Goal: Information Seeking & Learning: Find specific fact

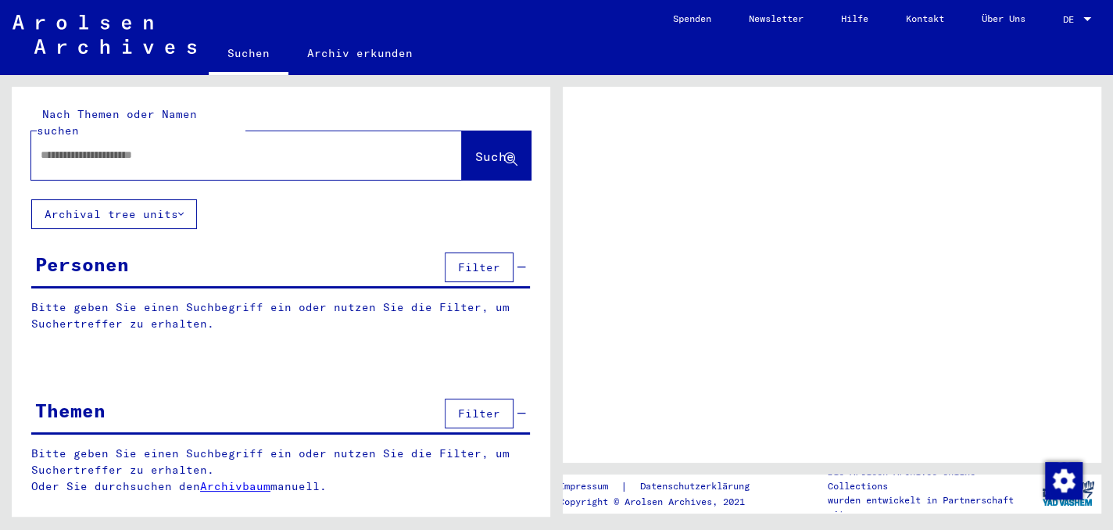
type input "**********"
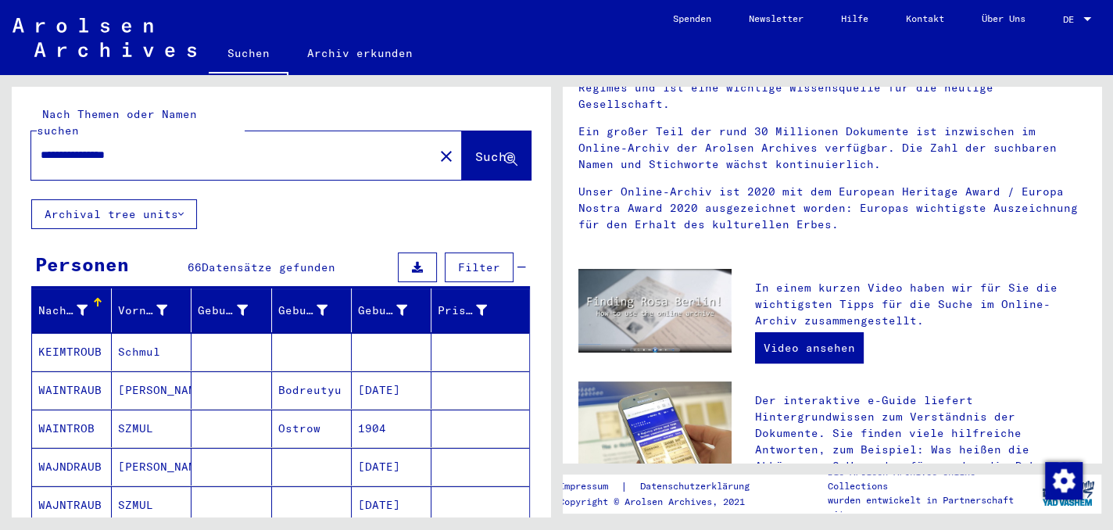
scroll to position [156, 0]
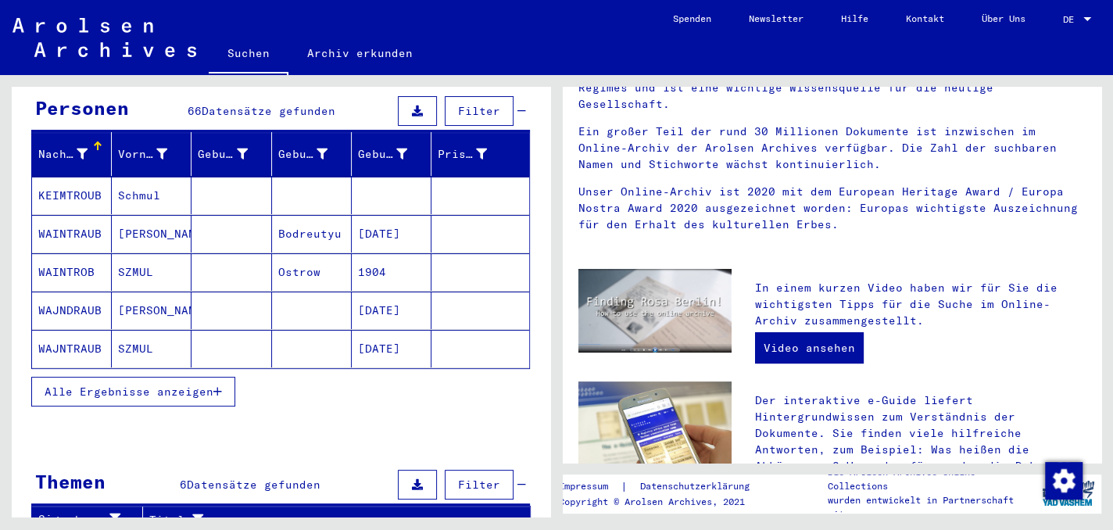
click at [159, 385] on span "Alle Ergebnisse anzeigen" at bounding box center [129, 392] width 169 height 14
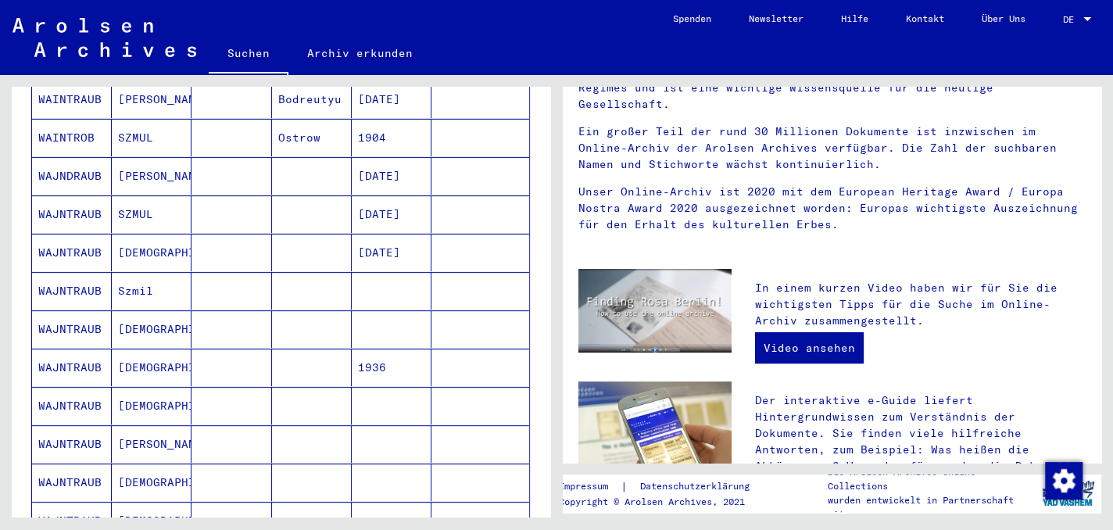
scroll to position [313, 0]
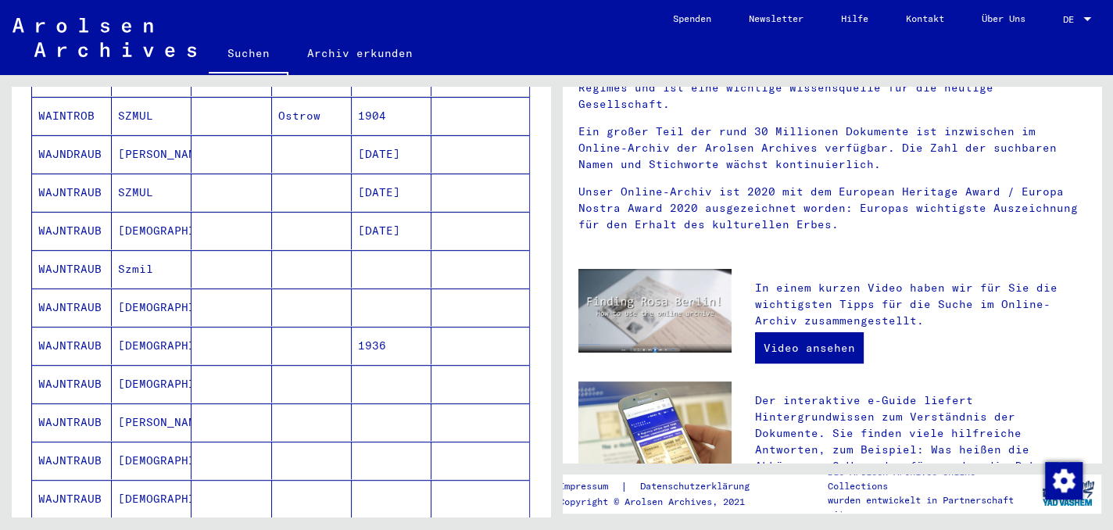
click at [73, 403] on mat-cell "WAJNTRAUB" at bounding box center [72, 422] width 80 height 38
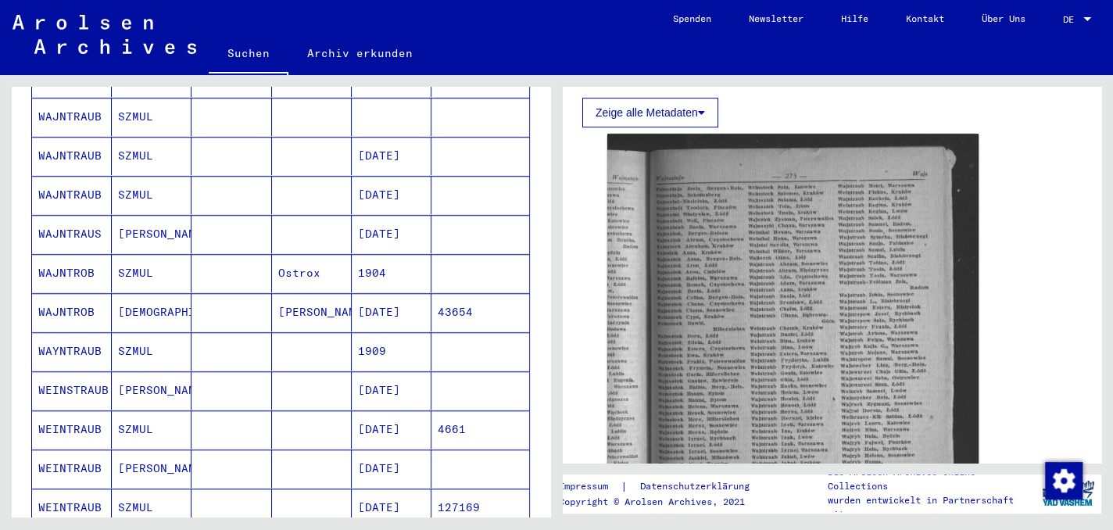
scroll to position [939, 0]
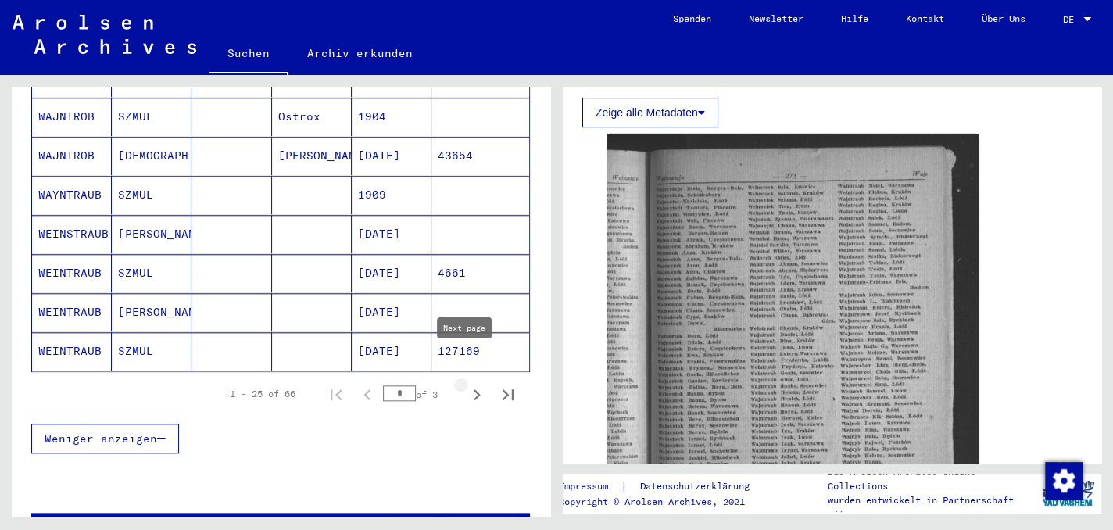
click at [467, 384] on icon "Next page" at bounding box center [477, 395] width 22 height 22
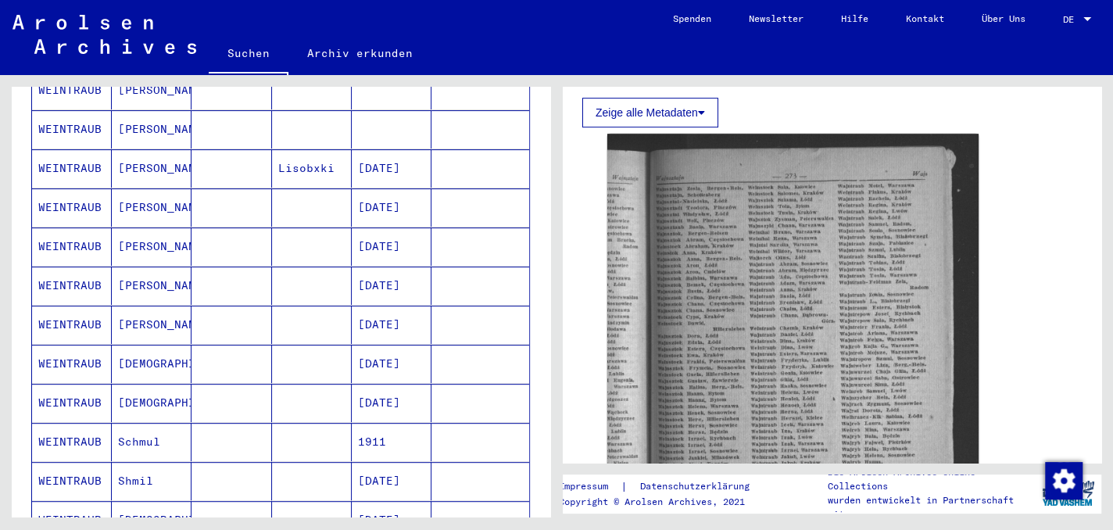
scroll to position [157, 0]
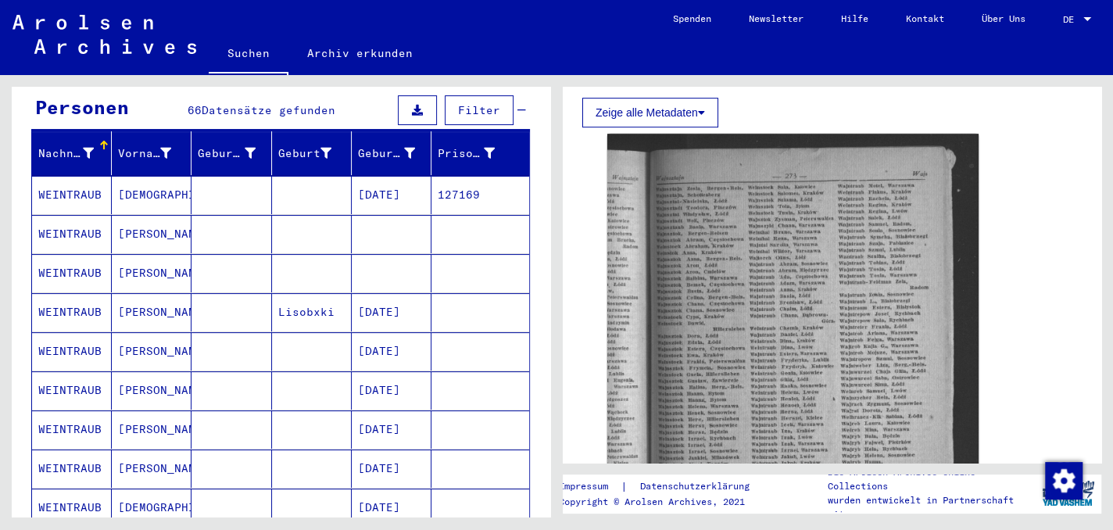
click at [66, 254] on mat-cell "WEINTRAUB" at bounding box center [72, 273] width 80 height 38
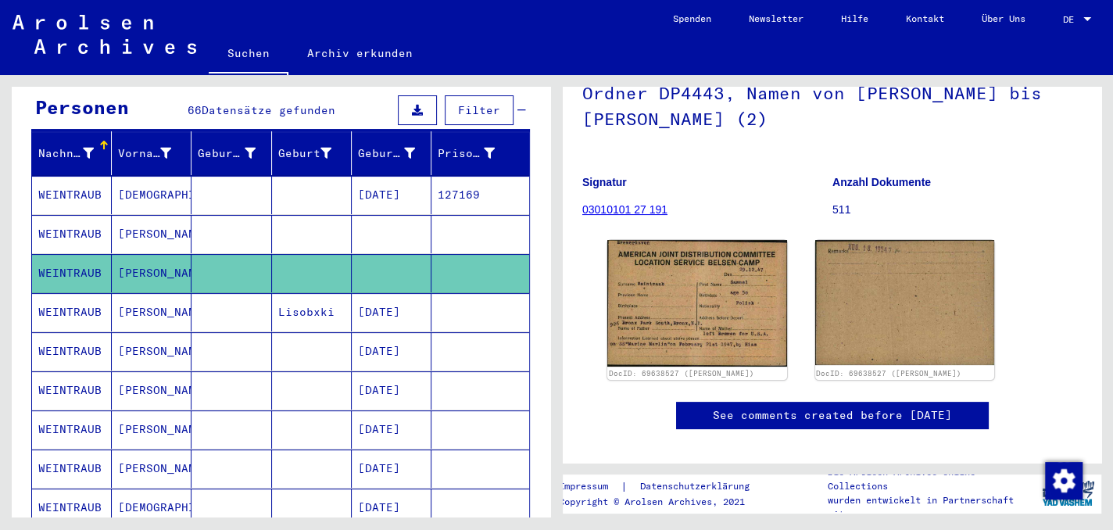
scroll to position [156, 0]
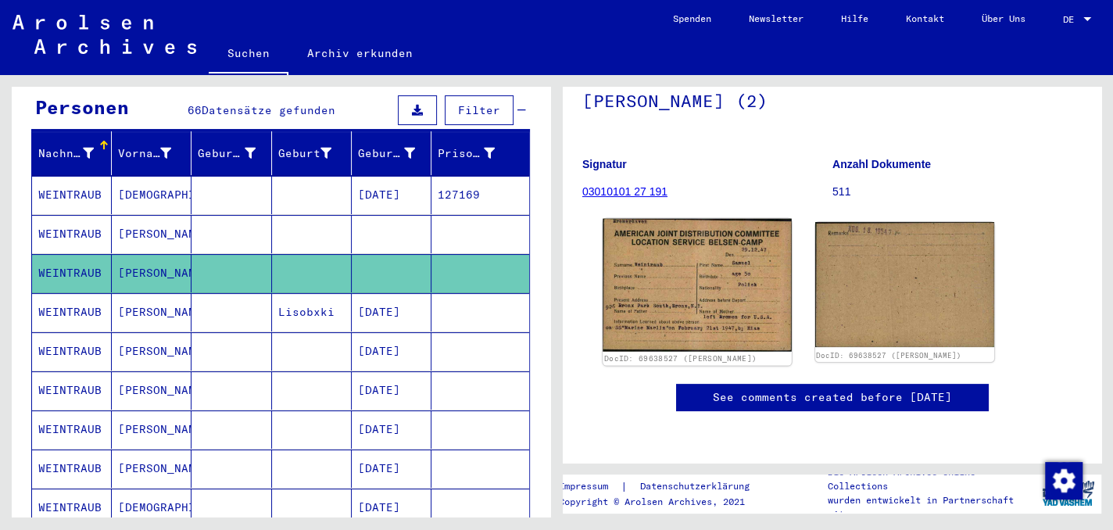
click at [656, 278] on img at bounding box center [697, 285] width 188 height 133
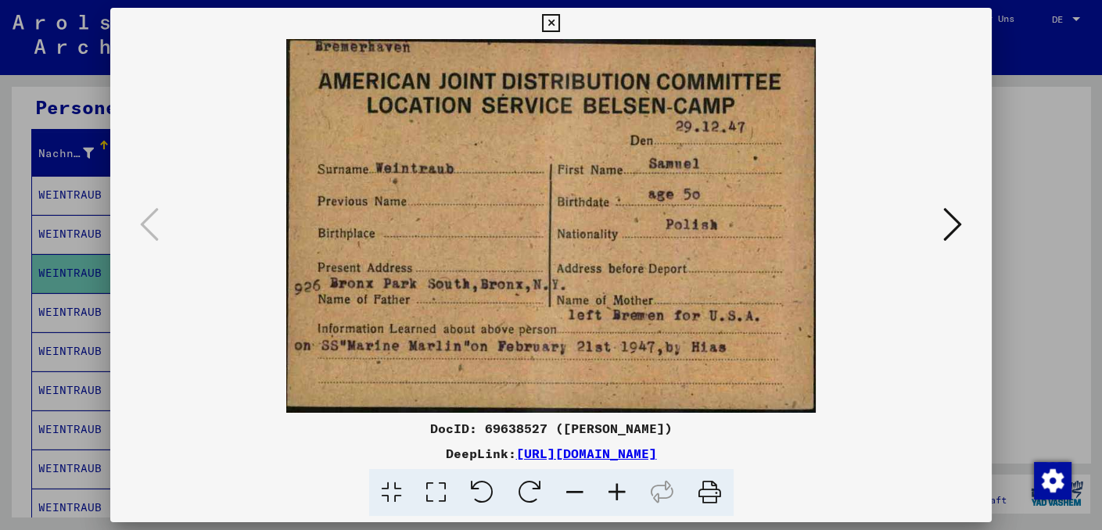
drag, startPoint x: 548, startPoint y: 15, endPoint x: 534, endPoint y: 57, distance: 44.5
click at [549, 15] on icon at bounding box center [551, 23] width 18 height 19
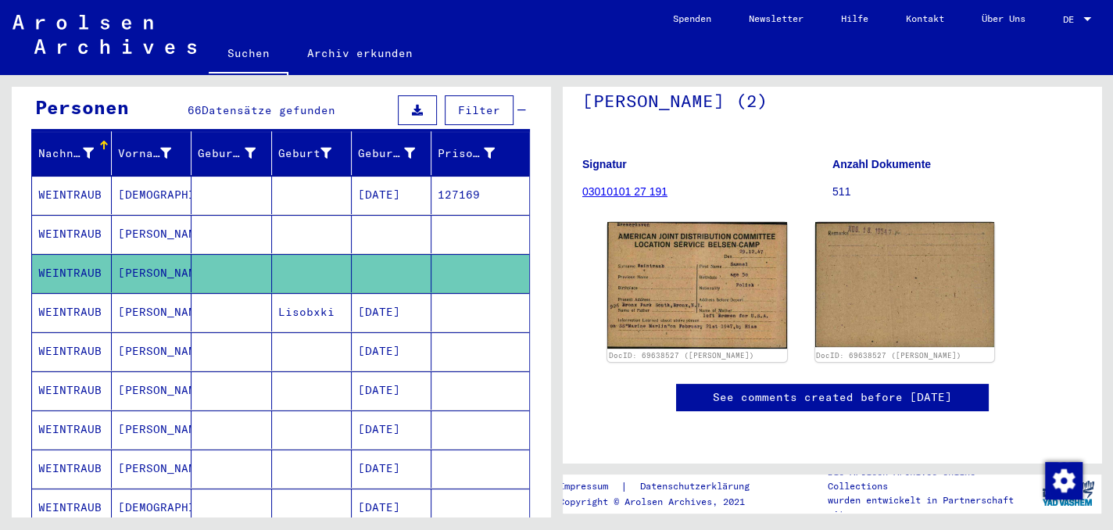
click at [98, 371] on mat-cell "WEINTRAUB" at bounding box center [72, 390] width 80 height 38
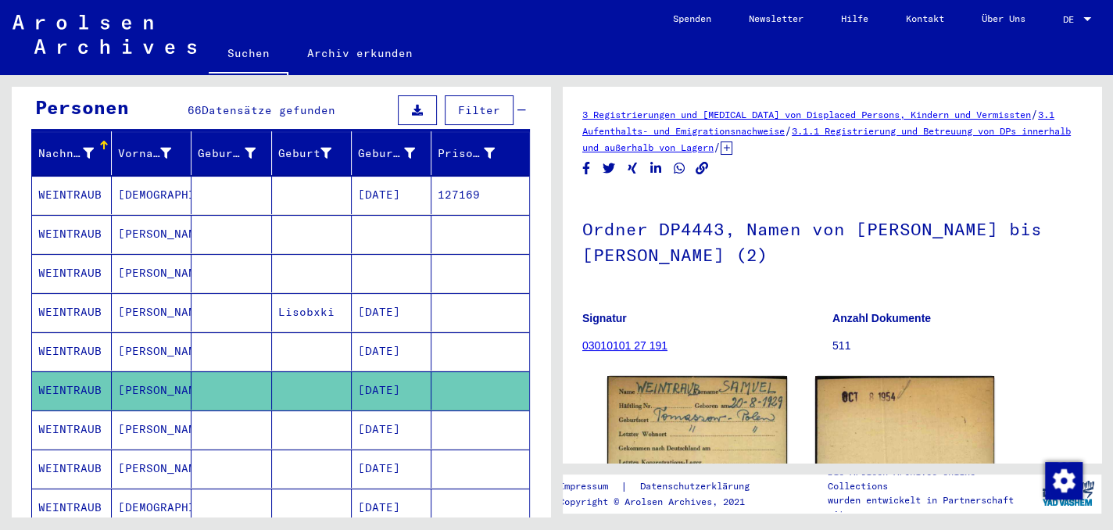
scroll to position [156, 0]
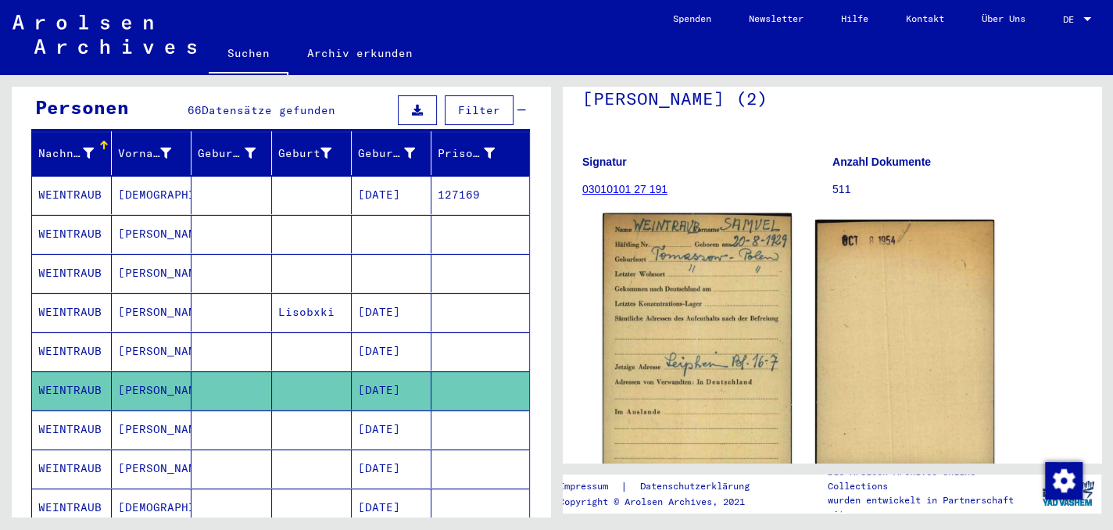
click at [701, 314] on img at bounding box center [697, 344] width 188 height 262
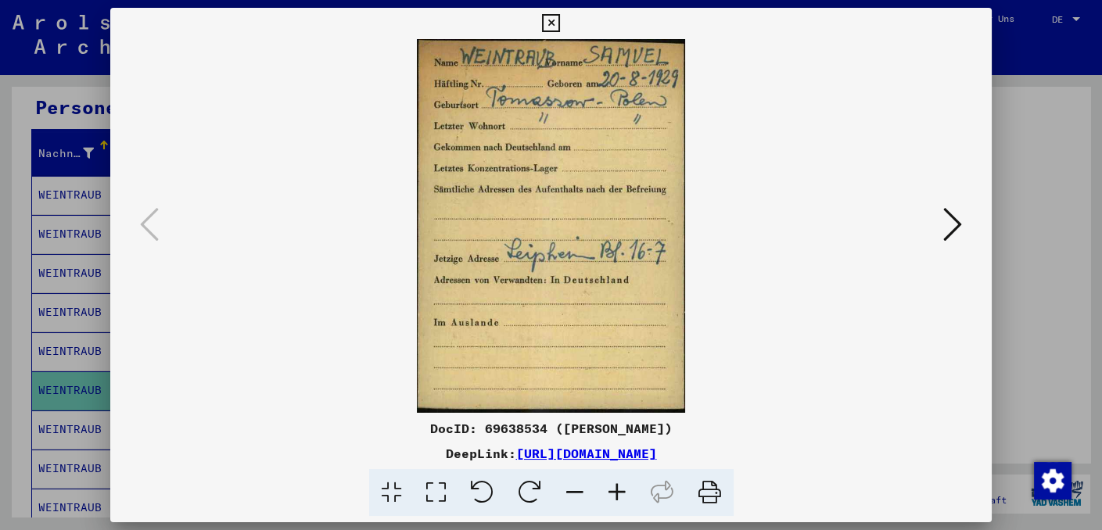
click at [551, 14] on icon at bounding box center [551, 23] width 18 height 19
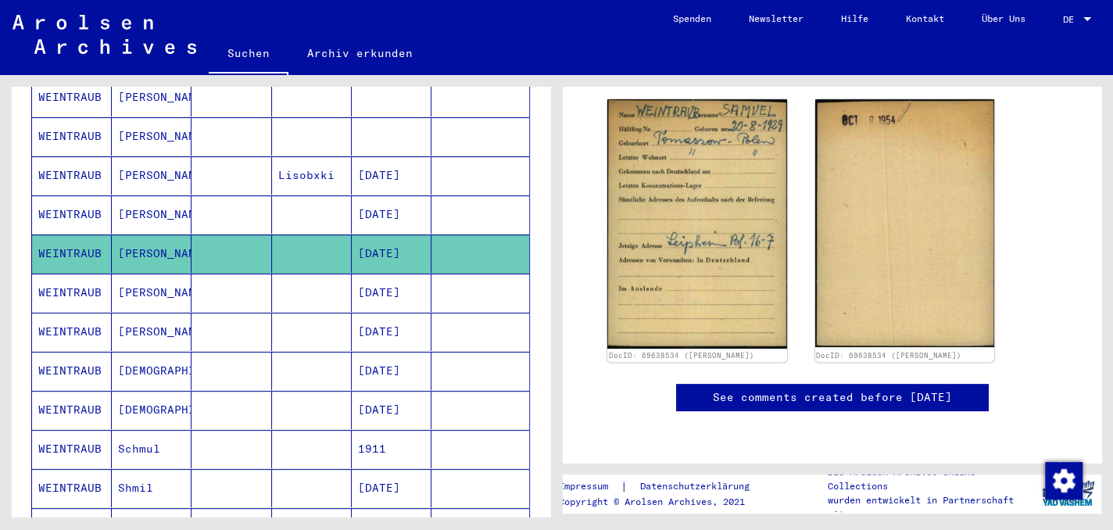
scroll to position [314, 0]
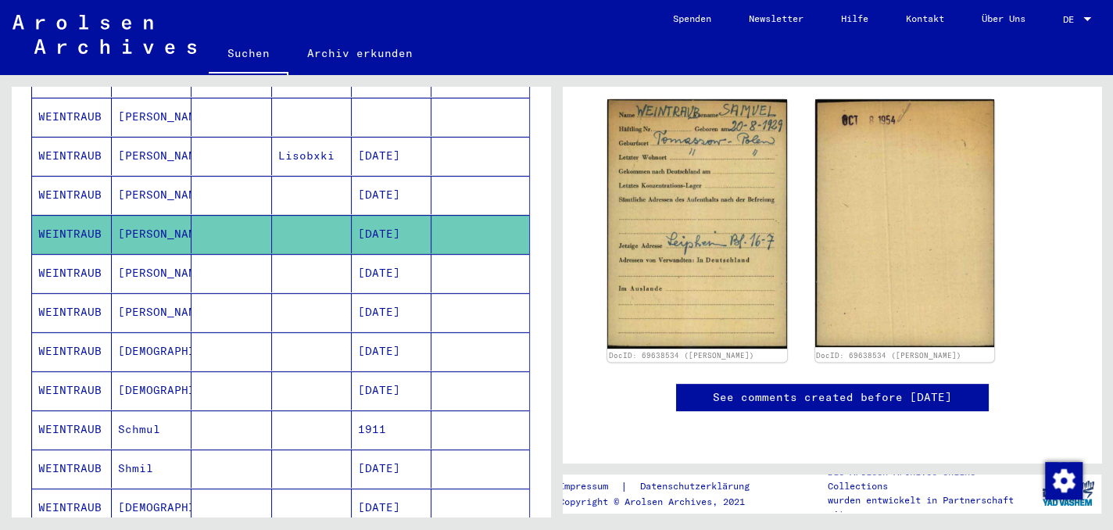
click at [78, 254] on mat-cell "WEINTRAUB" at bounding box center [72, 273] width 80 height 38
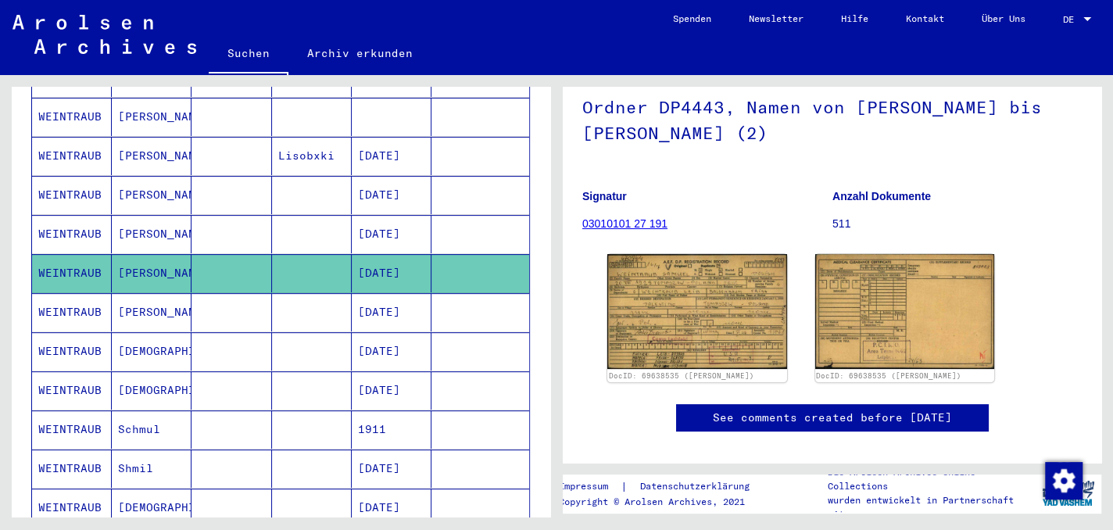
scroll to position [156, 0]
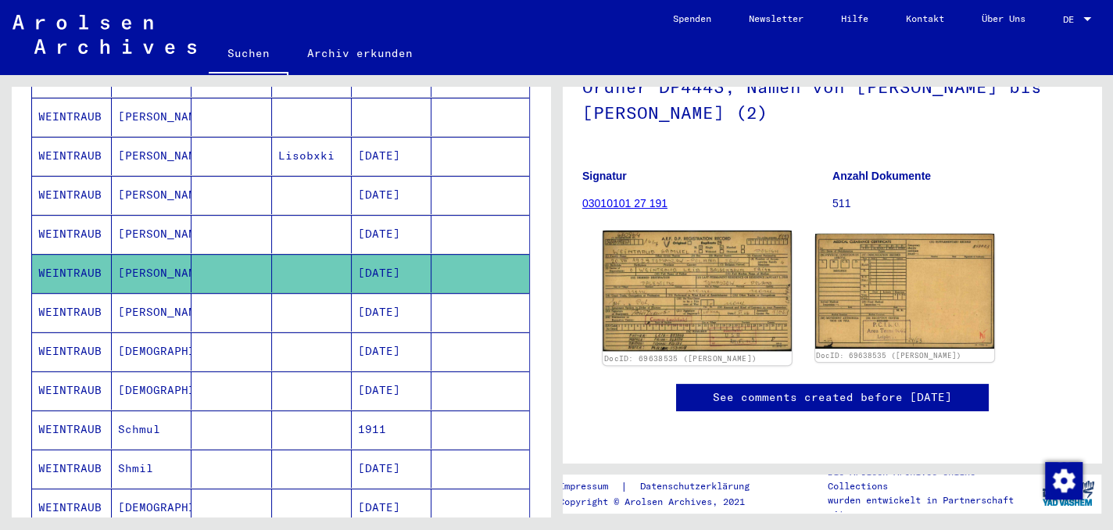
click at [724, 279] on img at bounding box center [697, 291] width 188 height 121
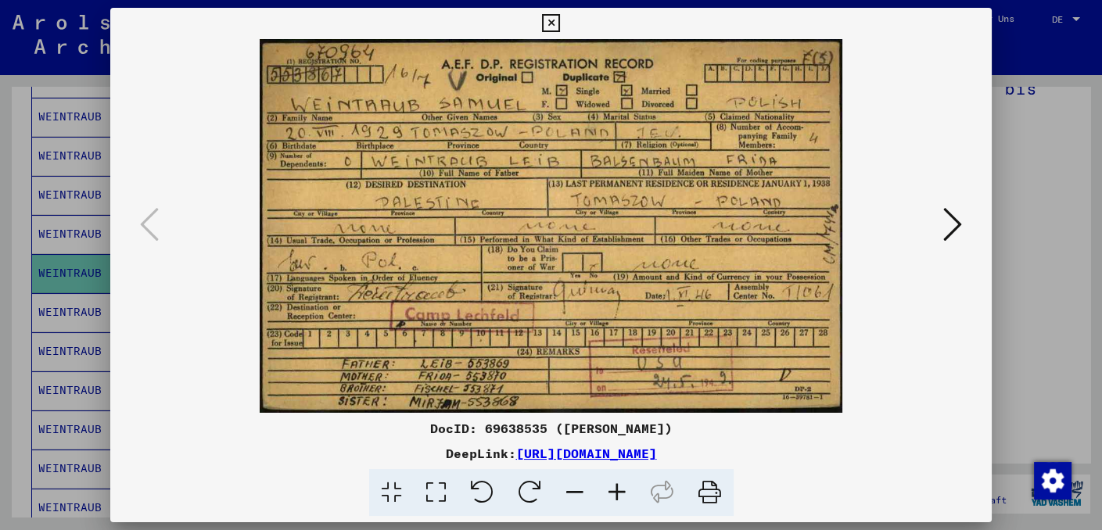
click at [552, 21] on icon at bounding box center [551, 23] width 18 height 19
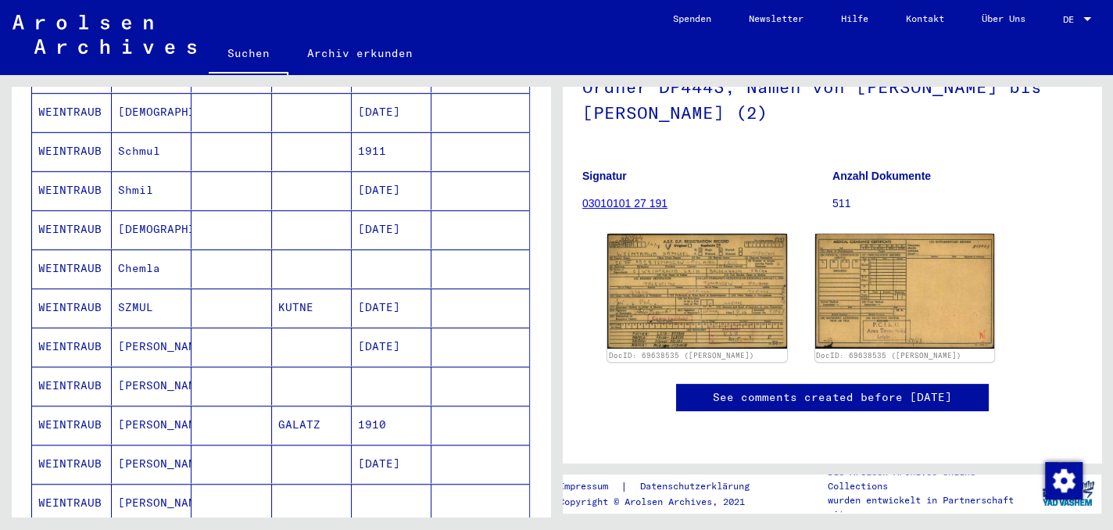
scroll to position [626, 0]
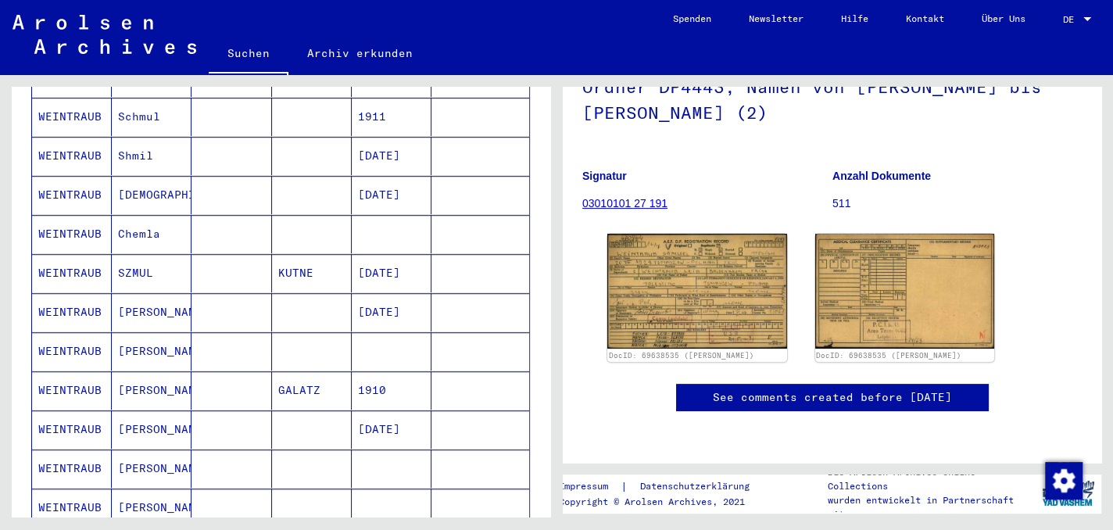
click at [81, 410] on mat-cell "WEINTRAUB" at bounding box center [72, 429] width 80 height 38
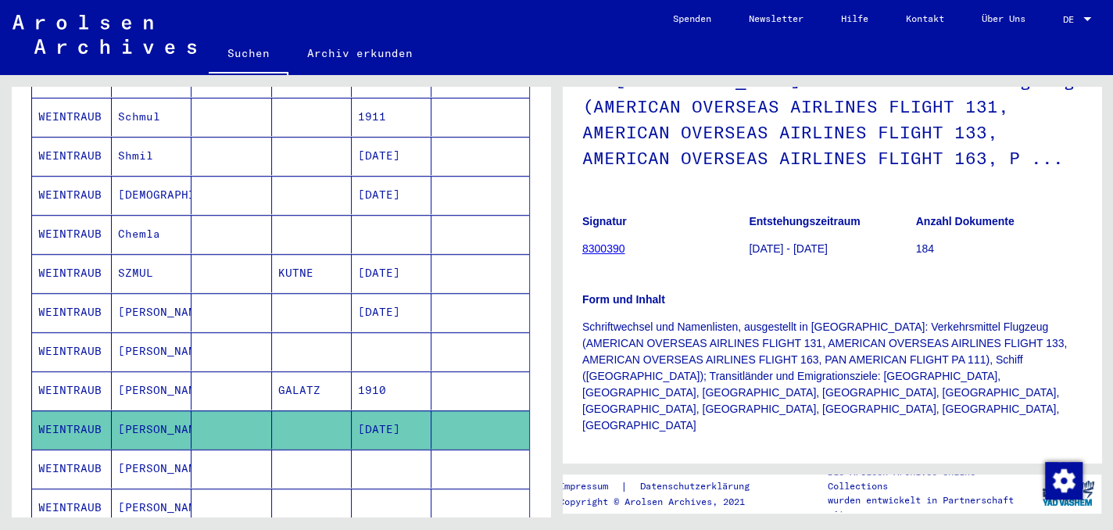
scroll to position [313, 0]
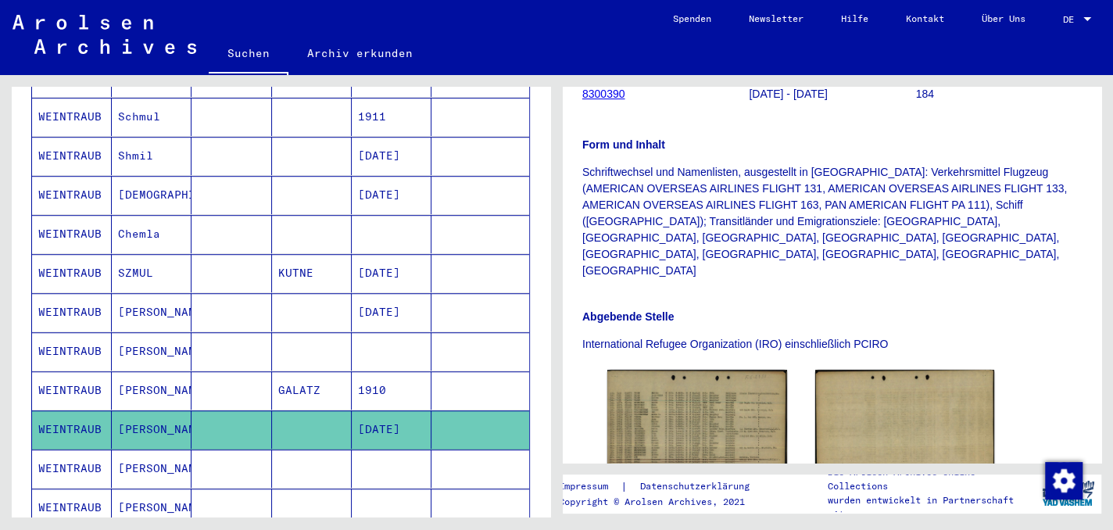
click at [87, 450] on mat-cell "WEINTRAUB" at bounding box center [72, 469] width 80 height 38
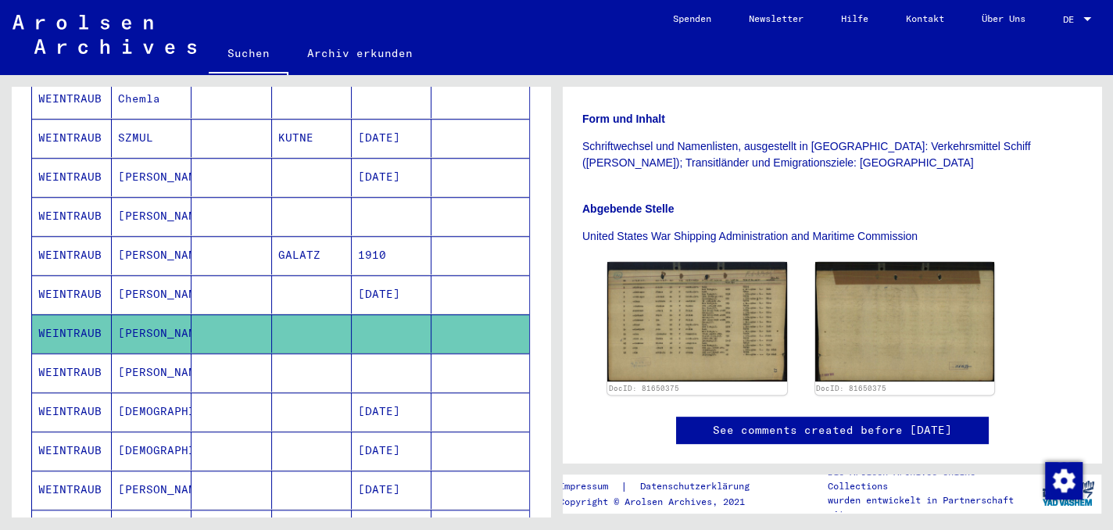
scroll to position [783, 0]
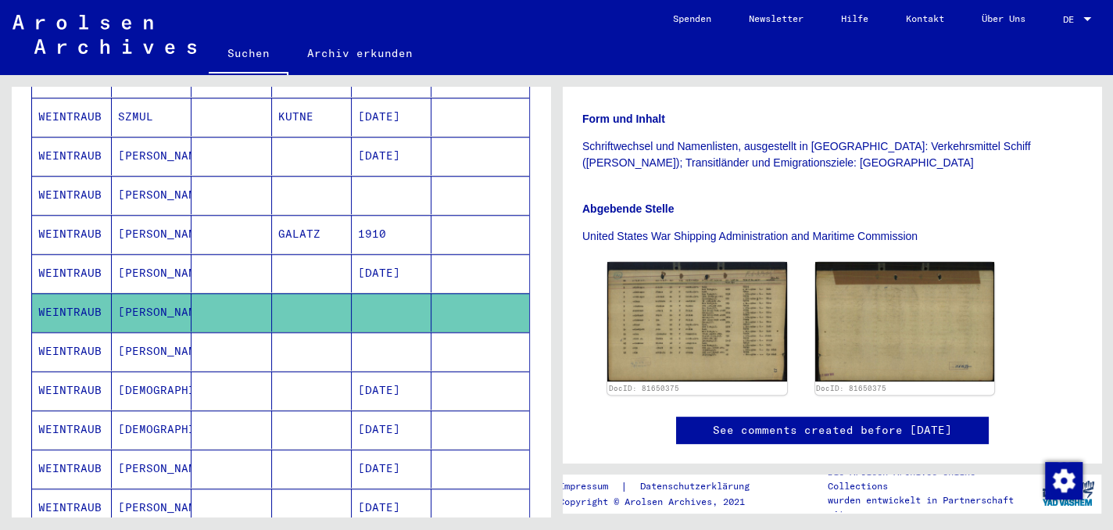
click at [84, 332] on mat-cell "WEINTRAUB" at bounding box center [72, 351] width 80 height 38
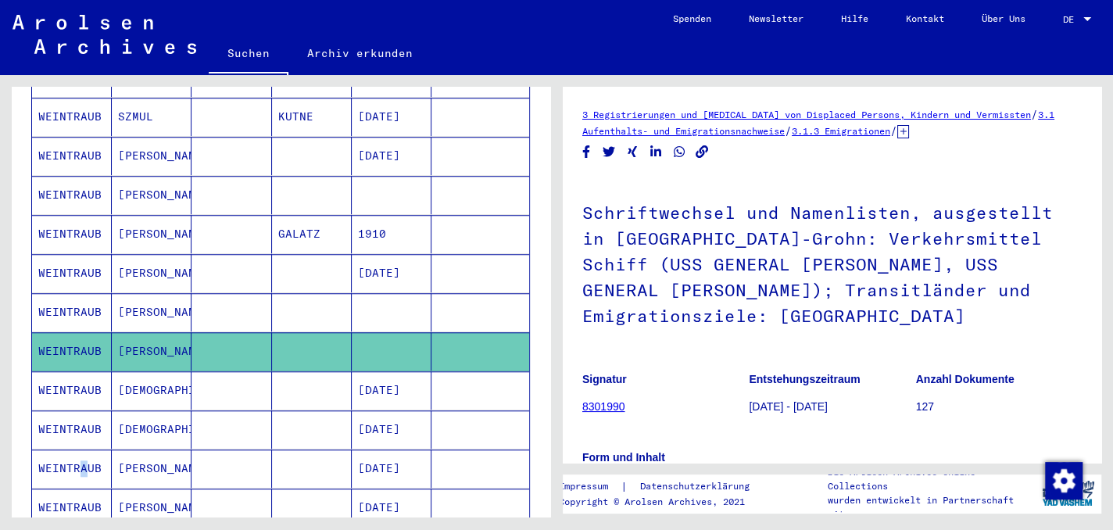
click at [76, 450] on mat-cell "WEINTRAUB" at bounding box center [72, 469] width 80 height 38
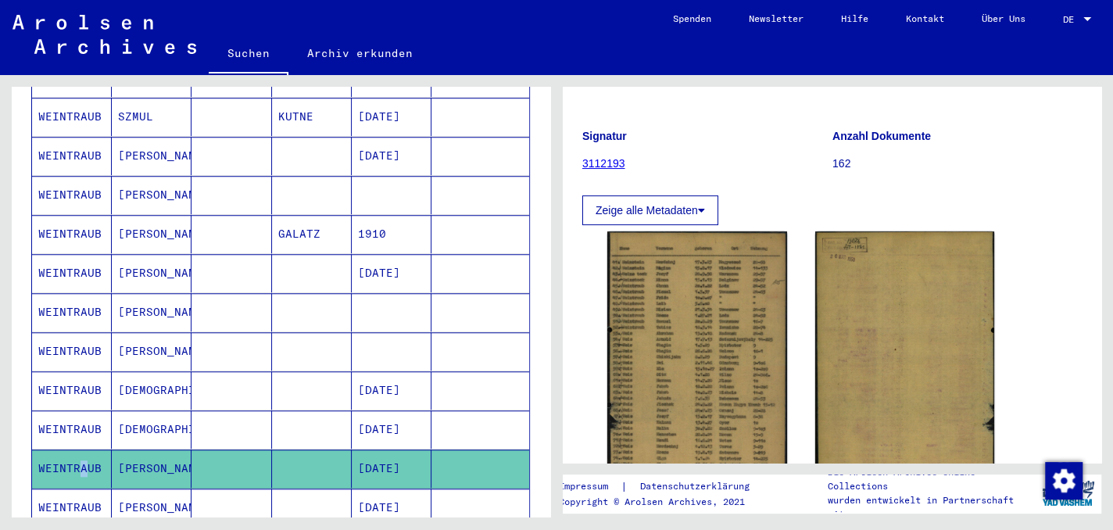
click at [60, 473] on icon at bounding box center [64, 467] width 39 height 63
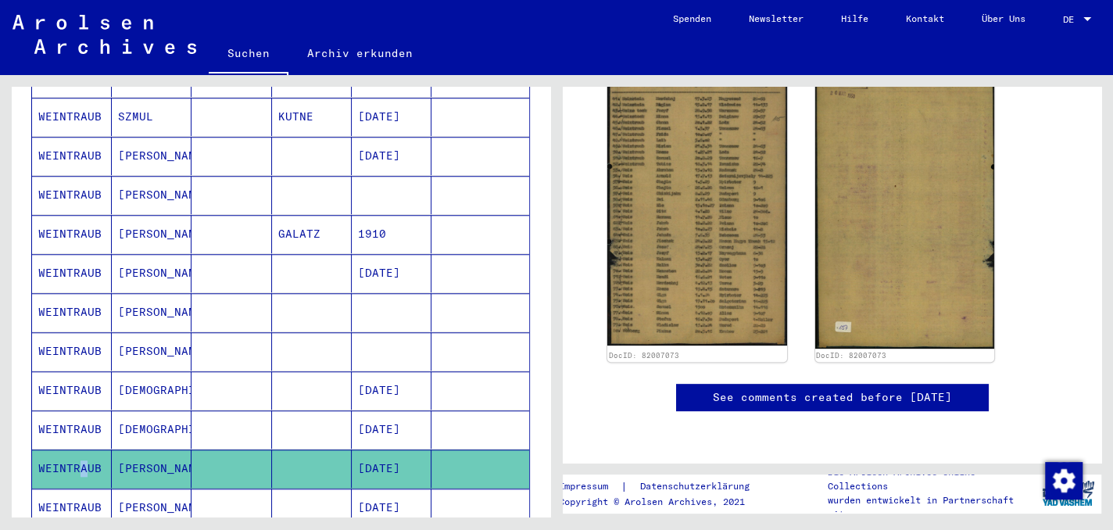
scroll to position [625, 0]
click at [73, 475] on icon at bounding box center [64, 467] width 39 height 63
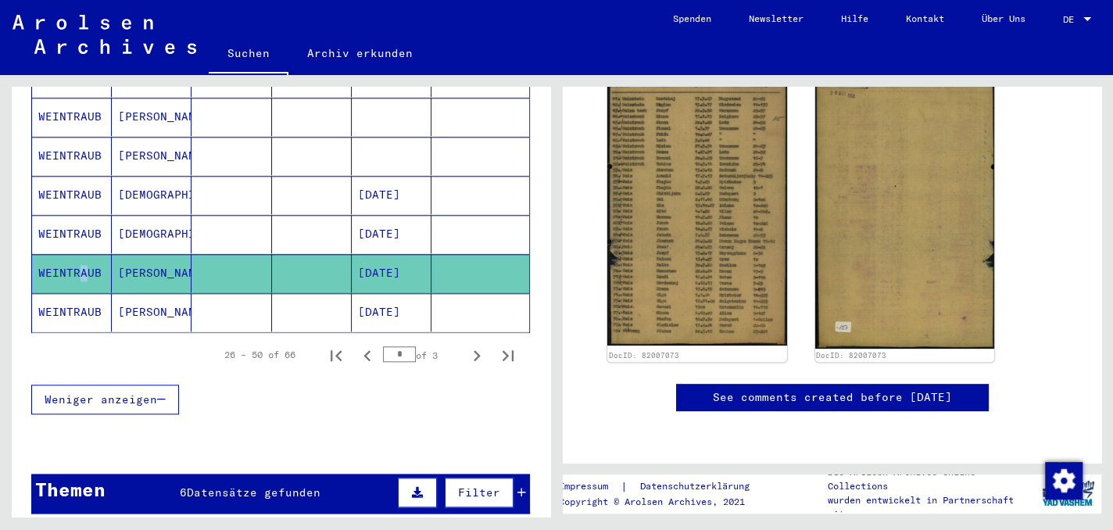
scroll to position [1095, 0]
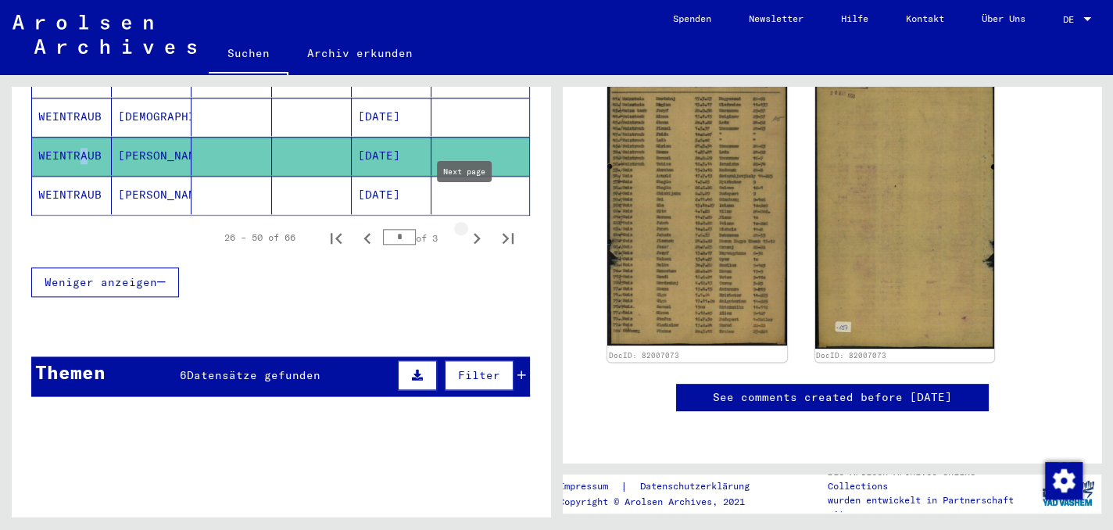
click at [466, 228] on icon "Next page" at bounding box center [477, 239] width 22 height 22
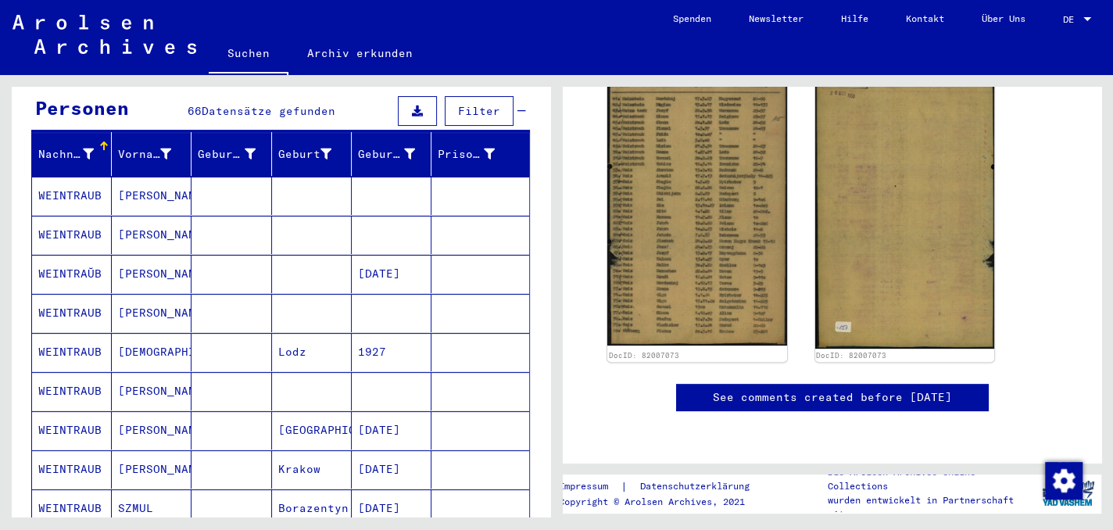
scroll to position [313, 0]
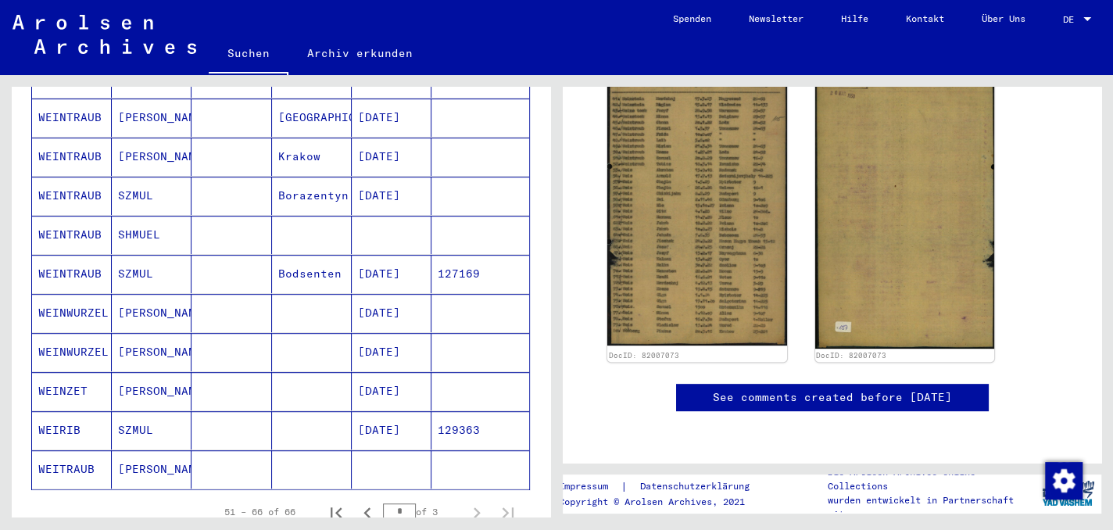
click at [77, 294] on mat-cell "WEINWURZEL" at bounding box center [72, 313] width 80 height 38
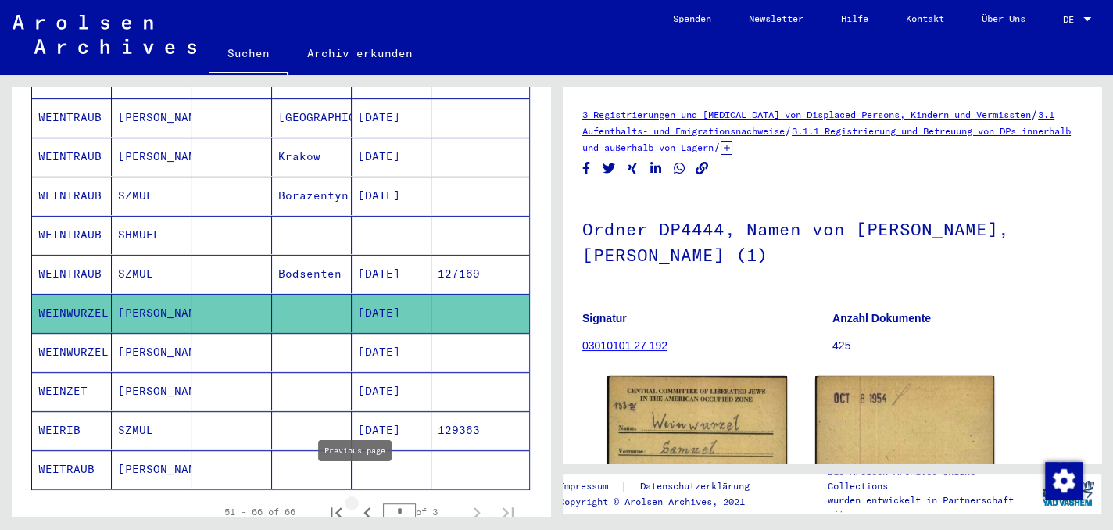
click at [357, 502] on icon "Previous page" at bounding box center [368, 513] width 22 height 22
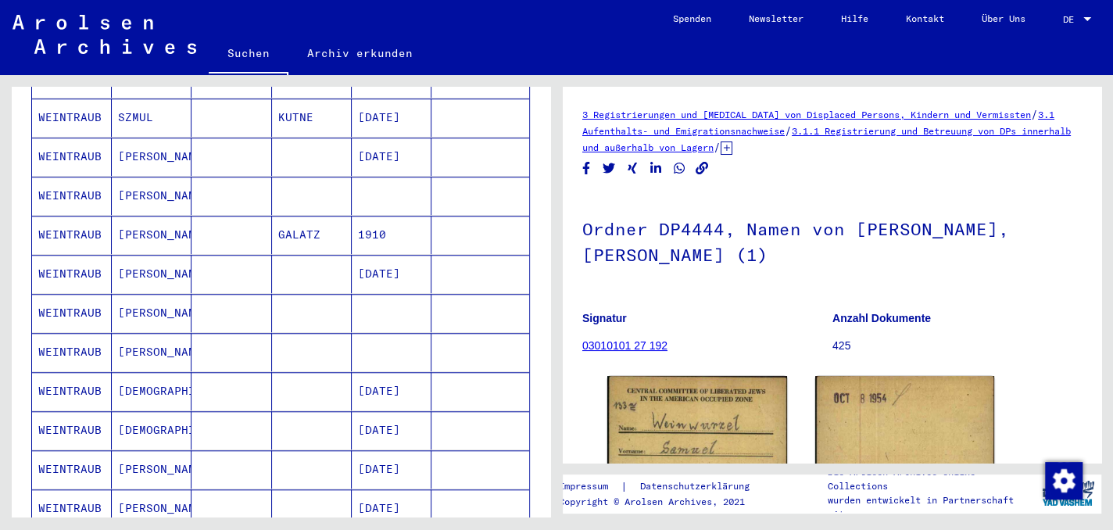
scroll to position [1095, 0]
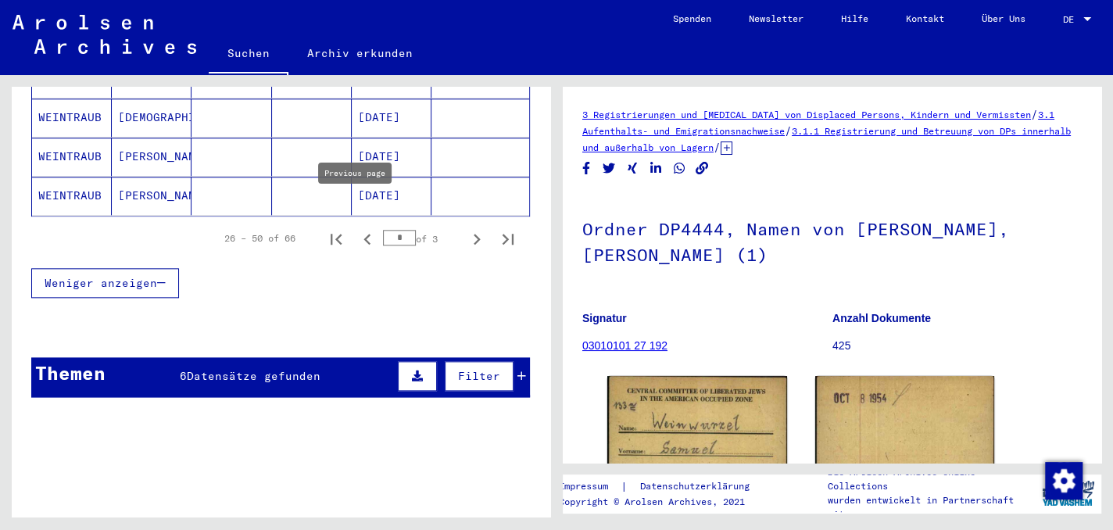
click at [357, 228] on icon "Previous page" at bounding box center [368, 239] width 22 height 22
type input "*"
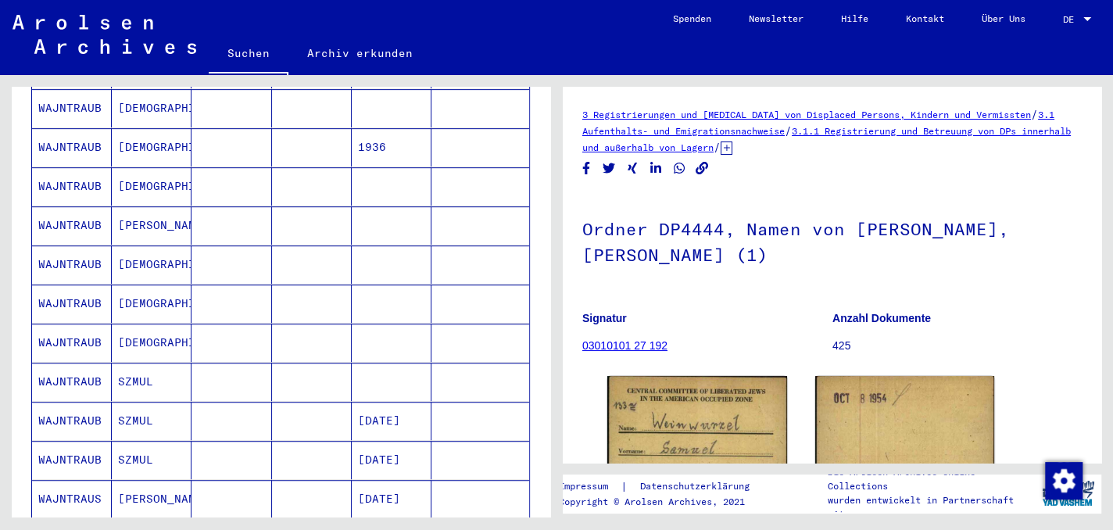
scroll to position [313, 0]
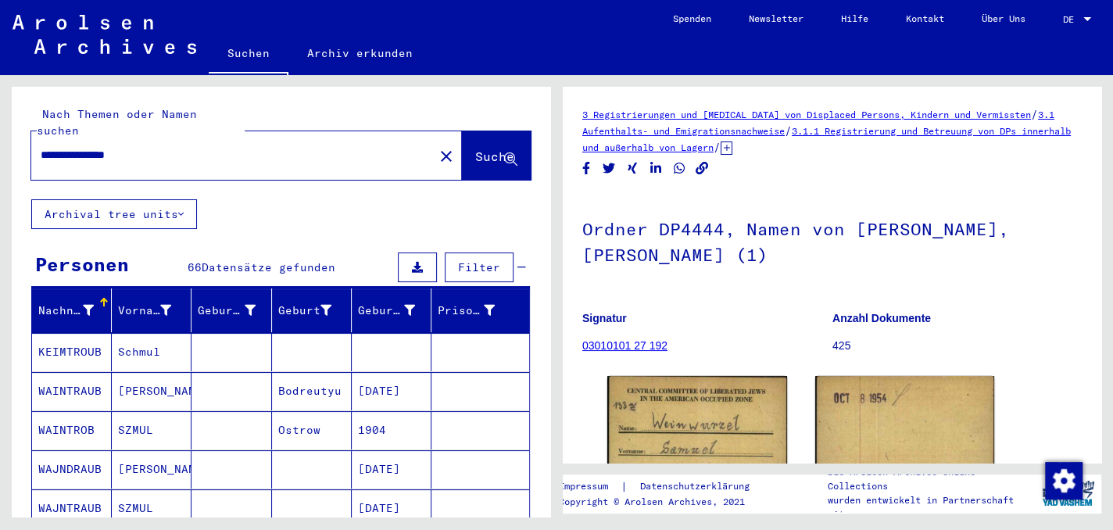
click at [67, 372] on mat-cell "WAINTRAUB" at bounding box center [72, 391] width 80 height 38
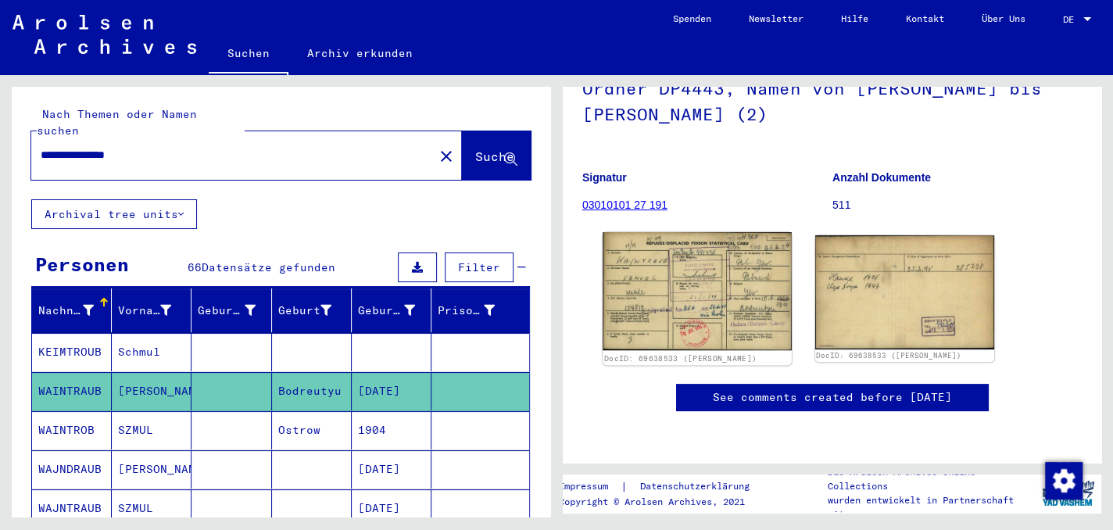
click at [668, 267] on img at bounding box center [697, 291] width 188 height 118
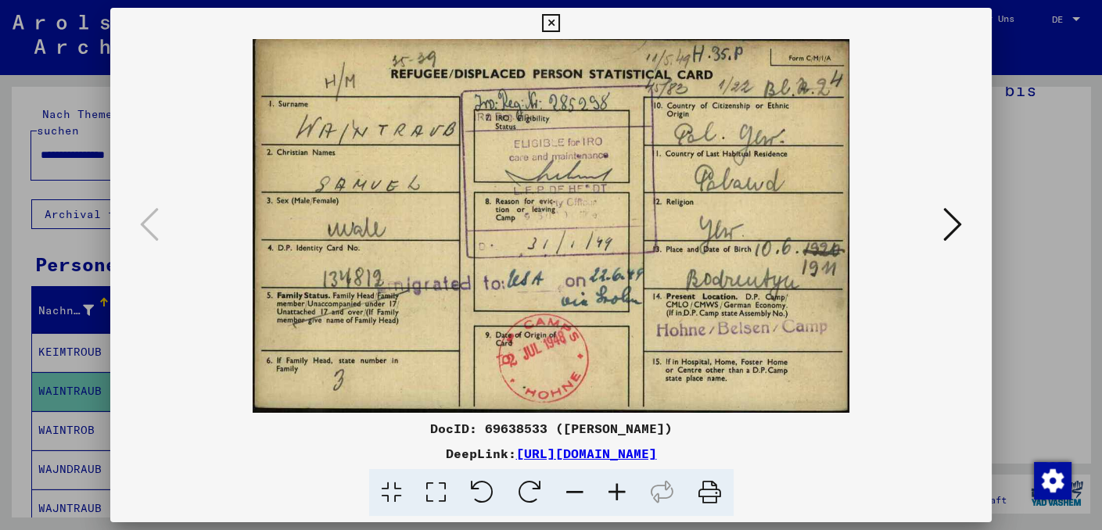
click at [962, 220] on icon at bounding box center [952, 225] width 19 height 38
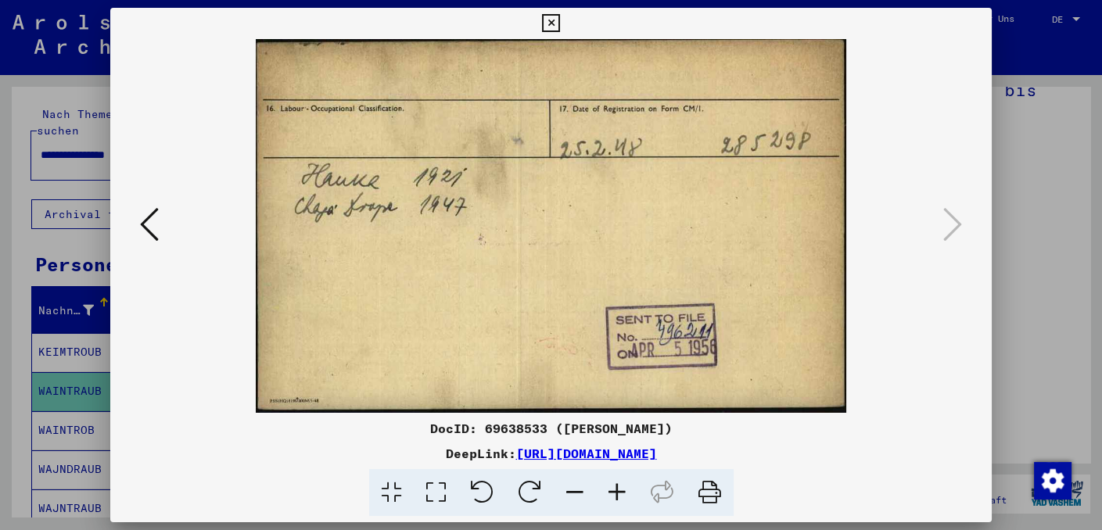
click at [547, 22] on icon at bounding box center [551, 23] width 18 height 19
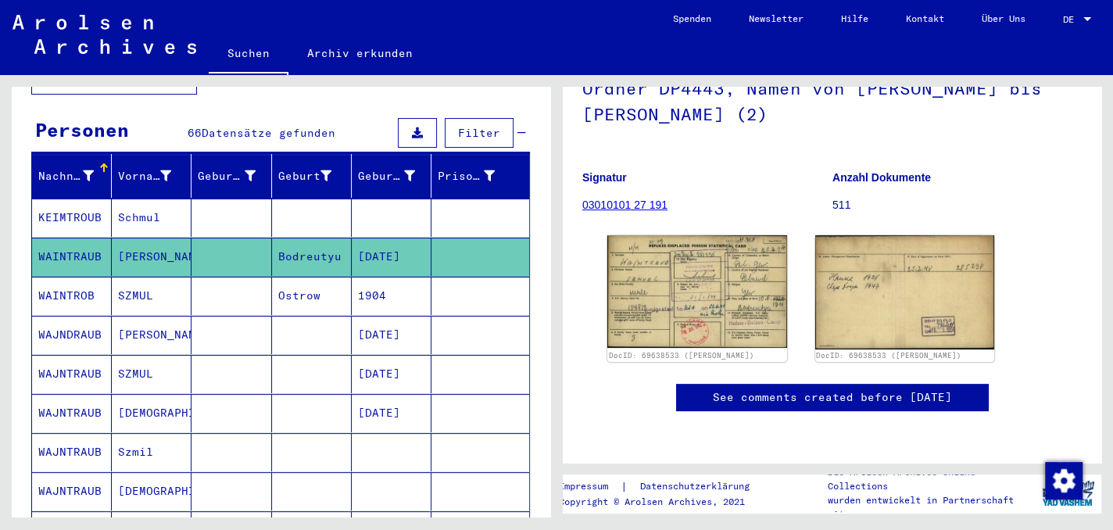
scroll to position [156, 0]
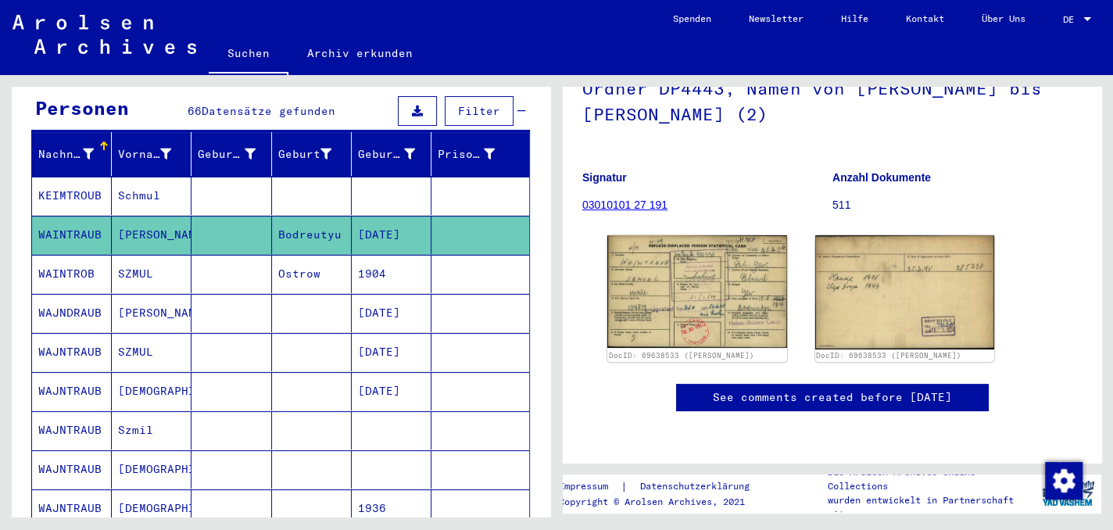
click at [77, 294] on mat-cell "WAJNDRAUB" at bounding box center [72, 313] width 80 height 38
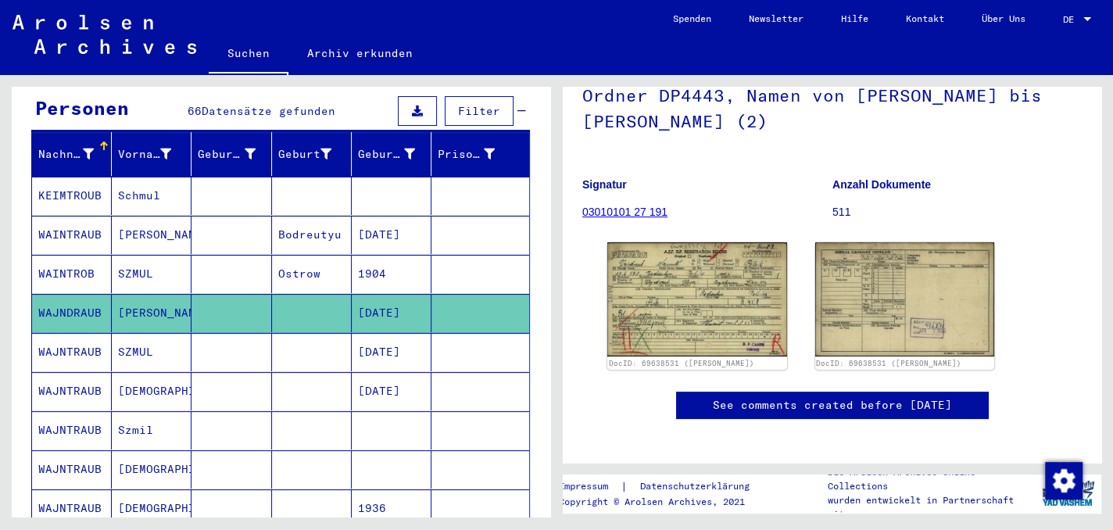
scroll to position [156, 0]
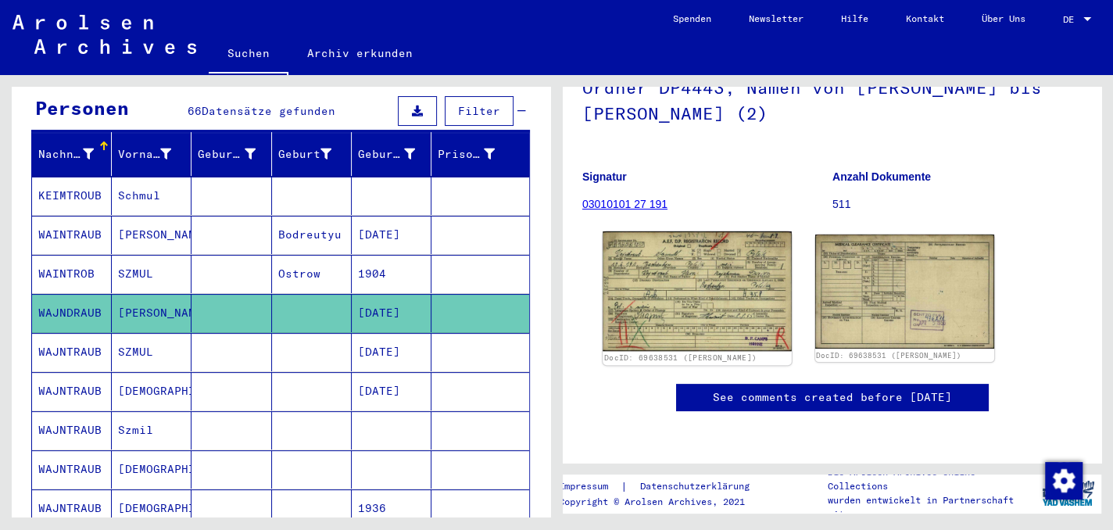
click at [704, 301] on img at bounding box center [697, 291] width 188 height 120
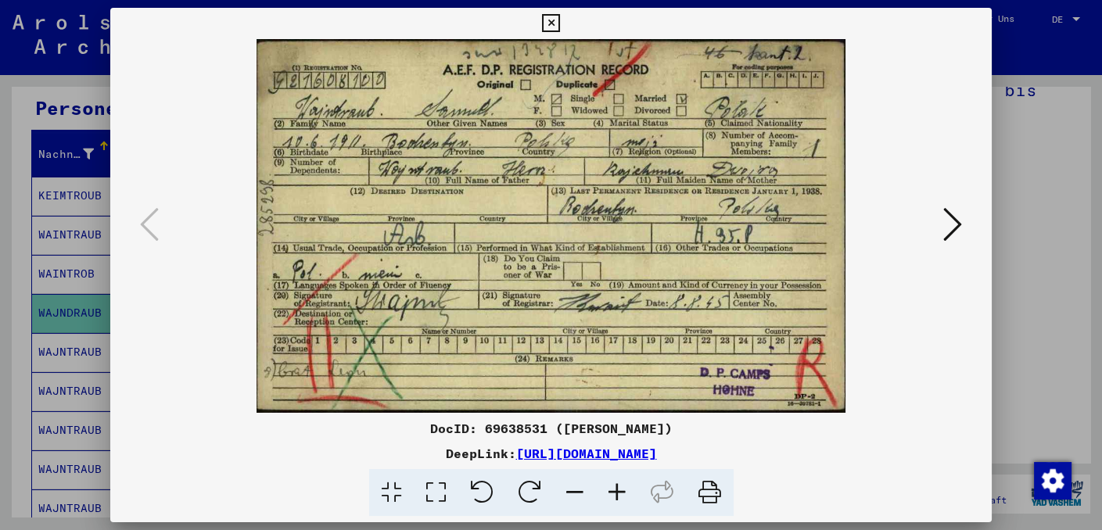
click at [876, 261] on img at bounding box center [550, 226] width 775 height 374
click at [549, 21] on icon at bounding box center [551, 23] width 18 height 19
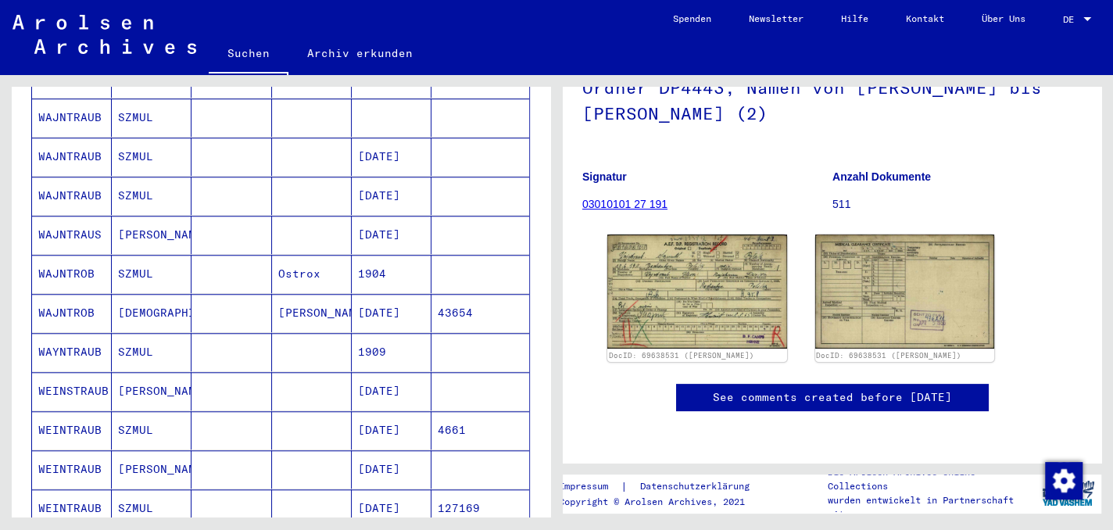
scroll to position [938, 0]
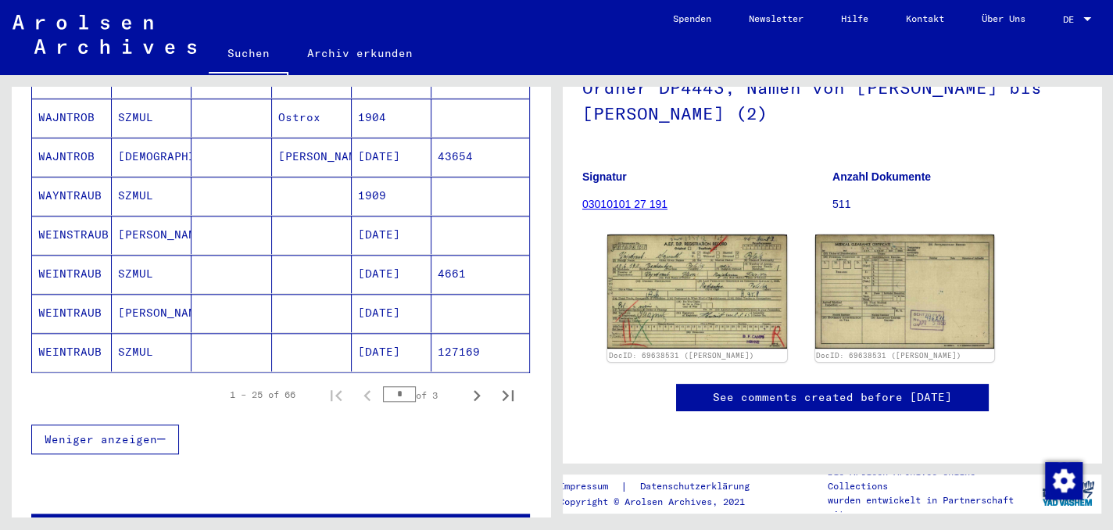
click at [77, 333] on mat-cell "WEINTRAUB" at bounding box center [72, 352] width 80 height 38
